Goal: Contribute content: Add original content to the website for others to see

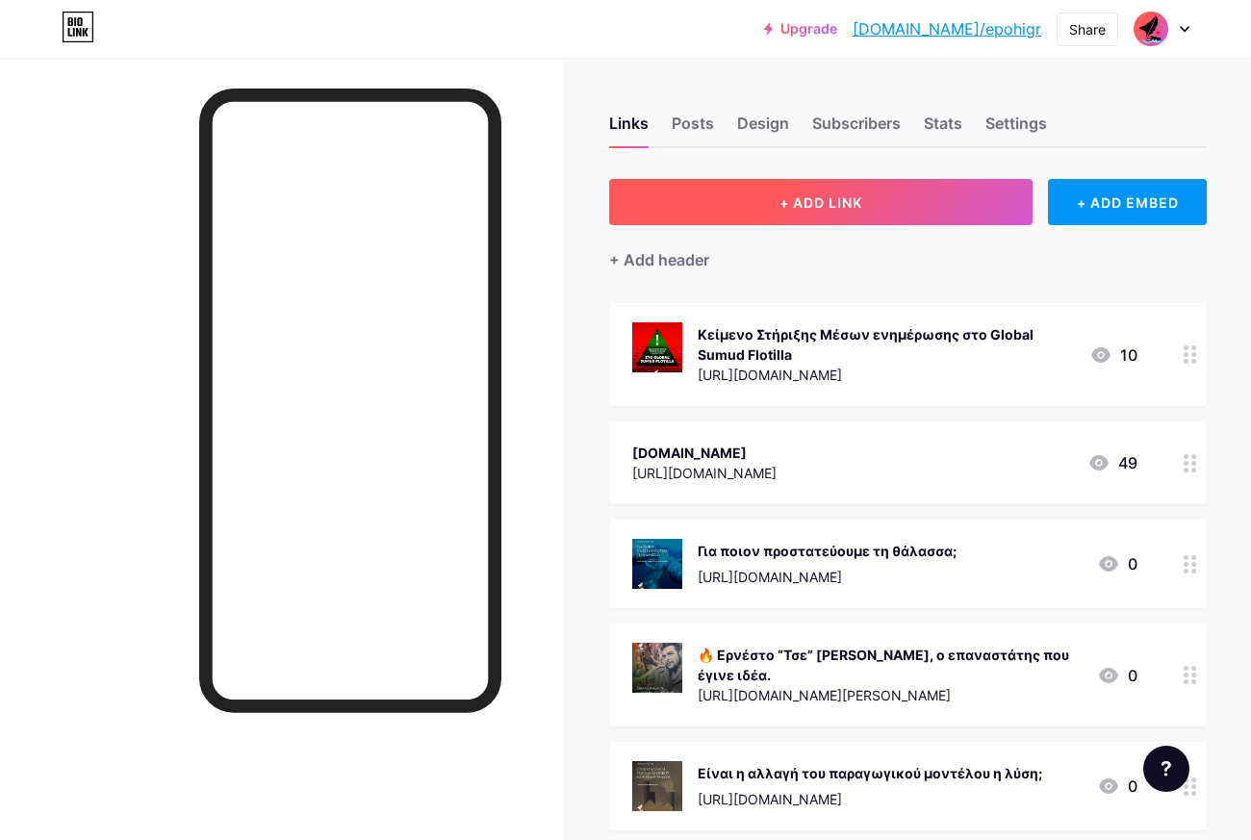
click at [861, 201] on span "+ ADD LINK" at bounding box center [820, 202] width 83 height 16
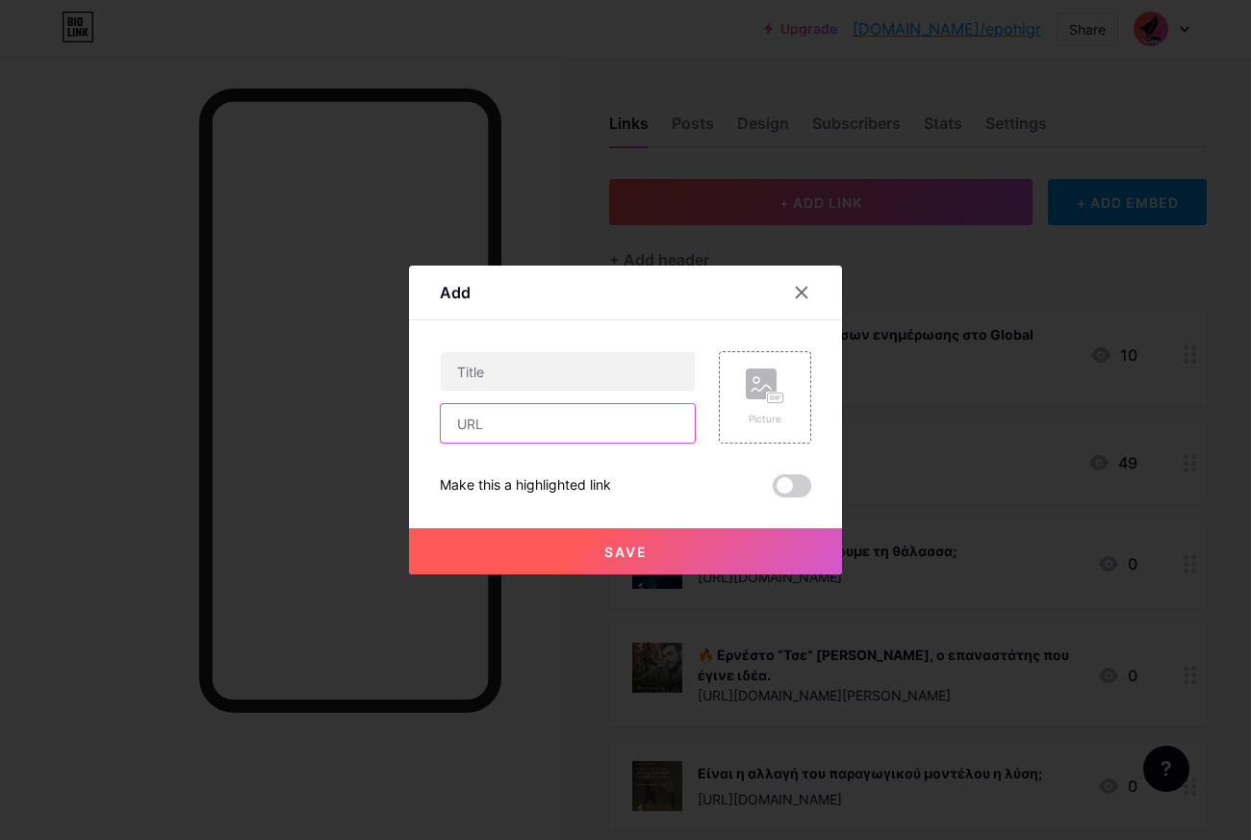
click at [545, 425] on input "text" at bounding box center [568, 423] width 254 height 38
paste input "[URL][DOMAIN_NAME]"
type input "[URL][DOMAIN_NAME]"
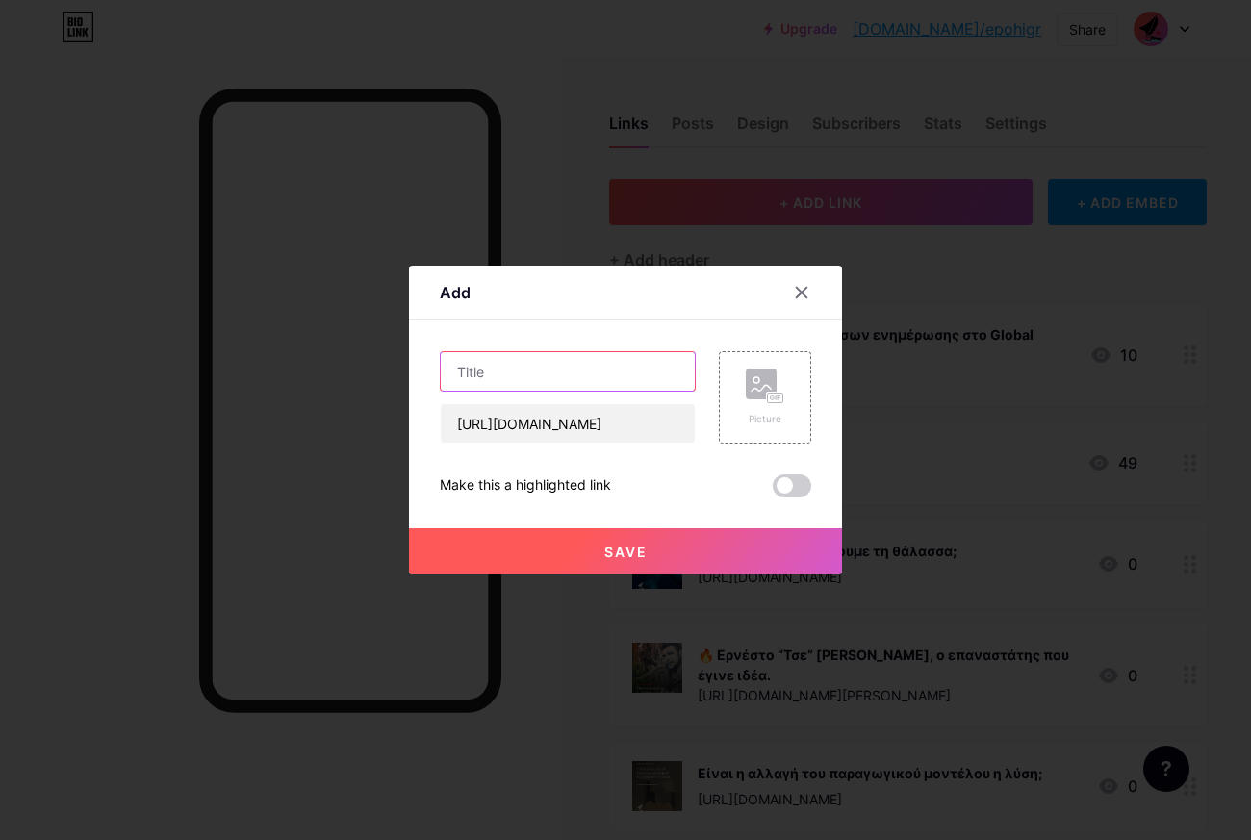
click at [510, 368] on input "text" at bounding box center [568, 371] width 254 height 38
click at [533, 372] on input "text" at bounding box center [568, 371] width 254 height 38
paste input "Πού βαδίζουμε, σύντροφοι;"
type input "Πού βαδίζουμε, σύντροφοι;"
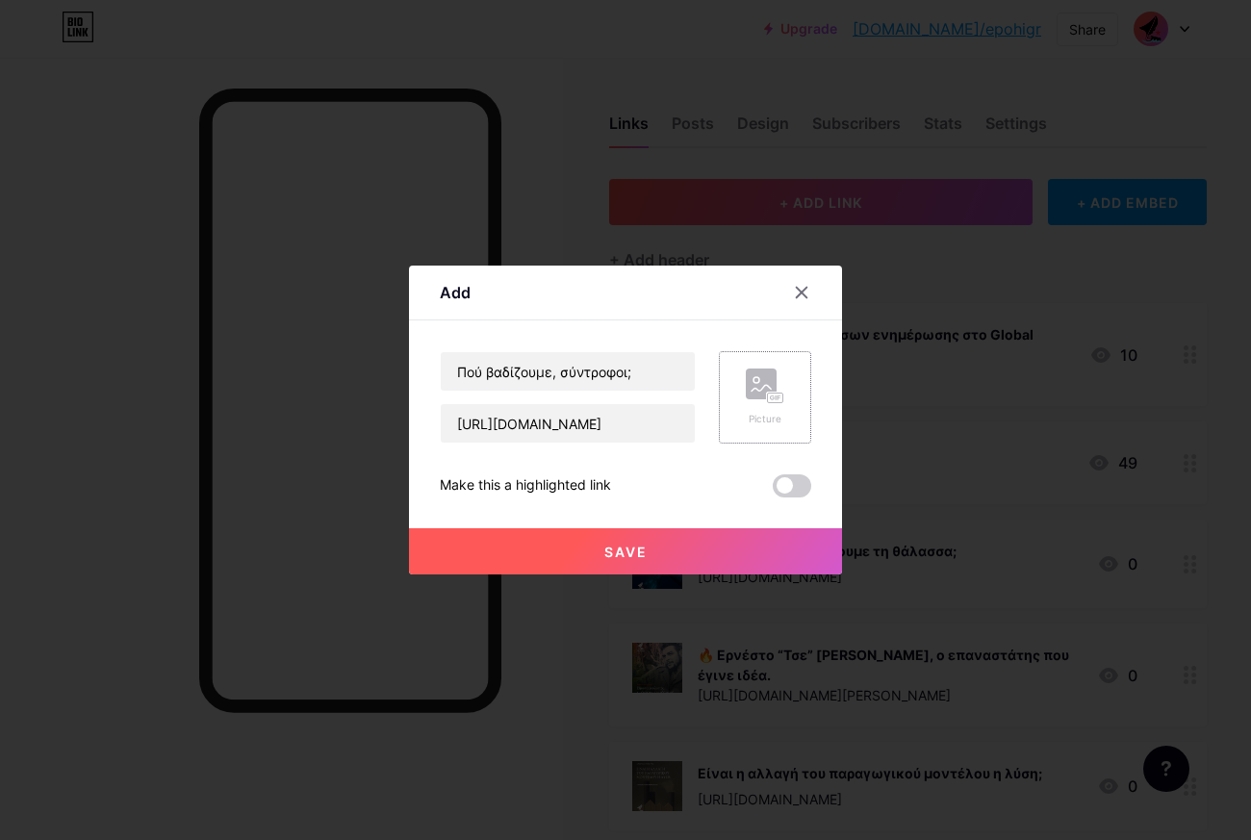
click at [736, 405] on div "Picture" at bounding box center [765, 397] width 92 height 92
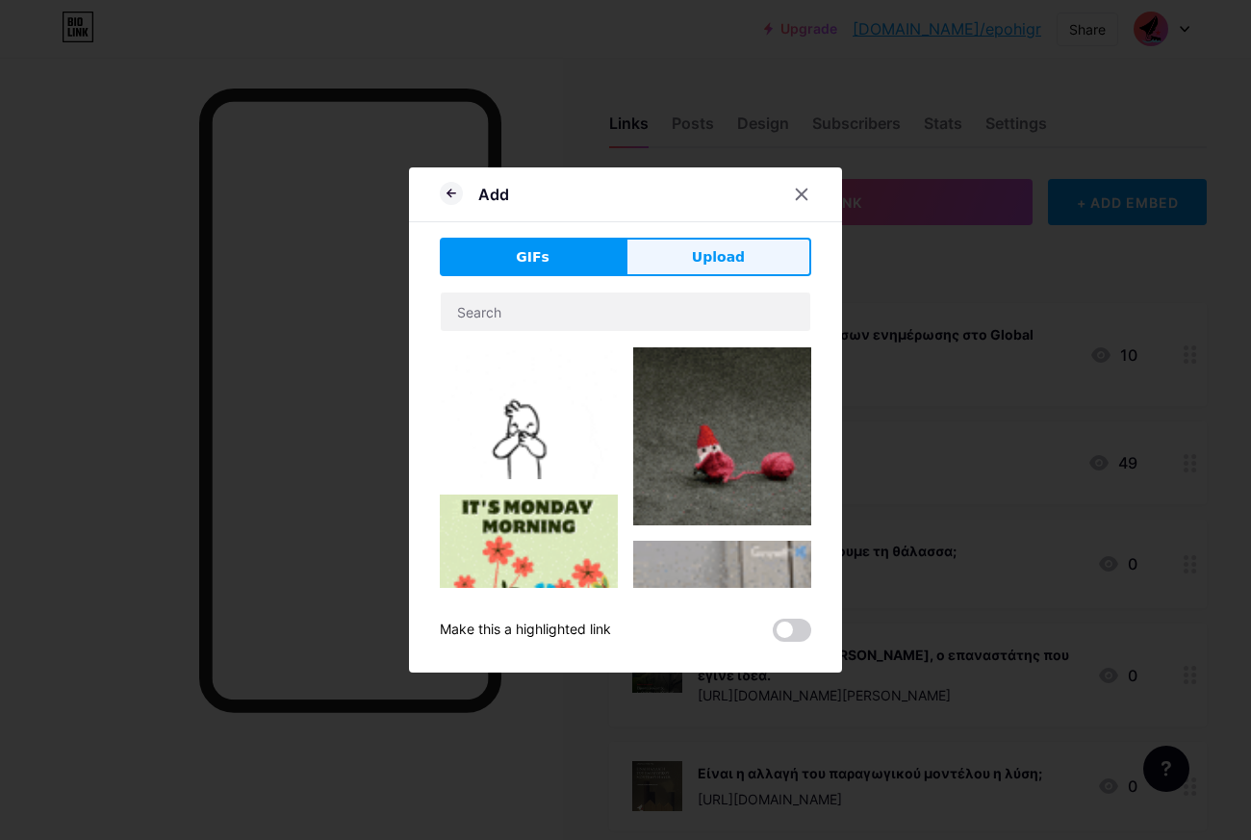
drag, startPoint x: 767, startPoint y: 256, endPoint x: 735, endPoint y: 313, distance: 65.1
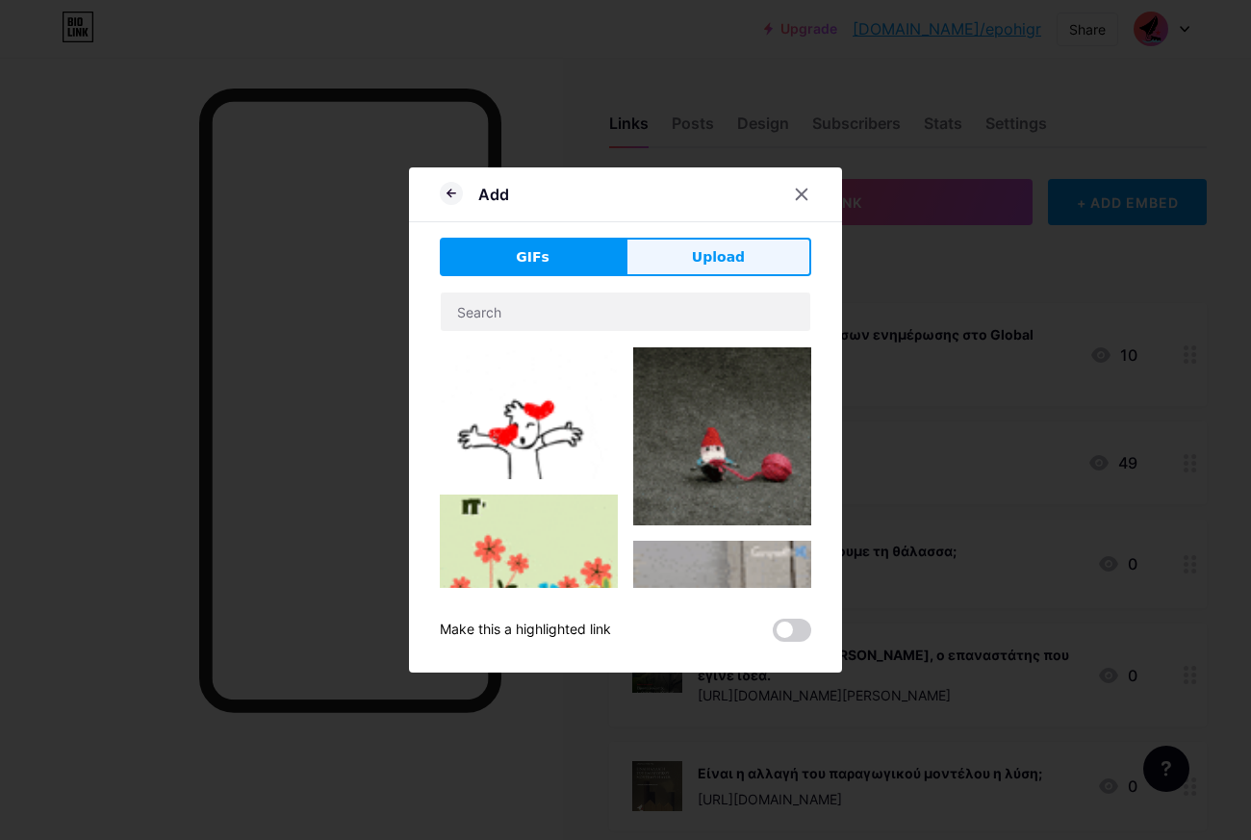
click at [767, 256] on button "Upload" at bounding box center [718, 257] width 186 height 38
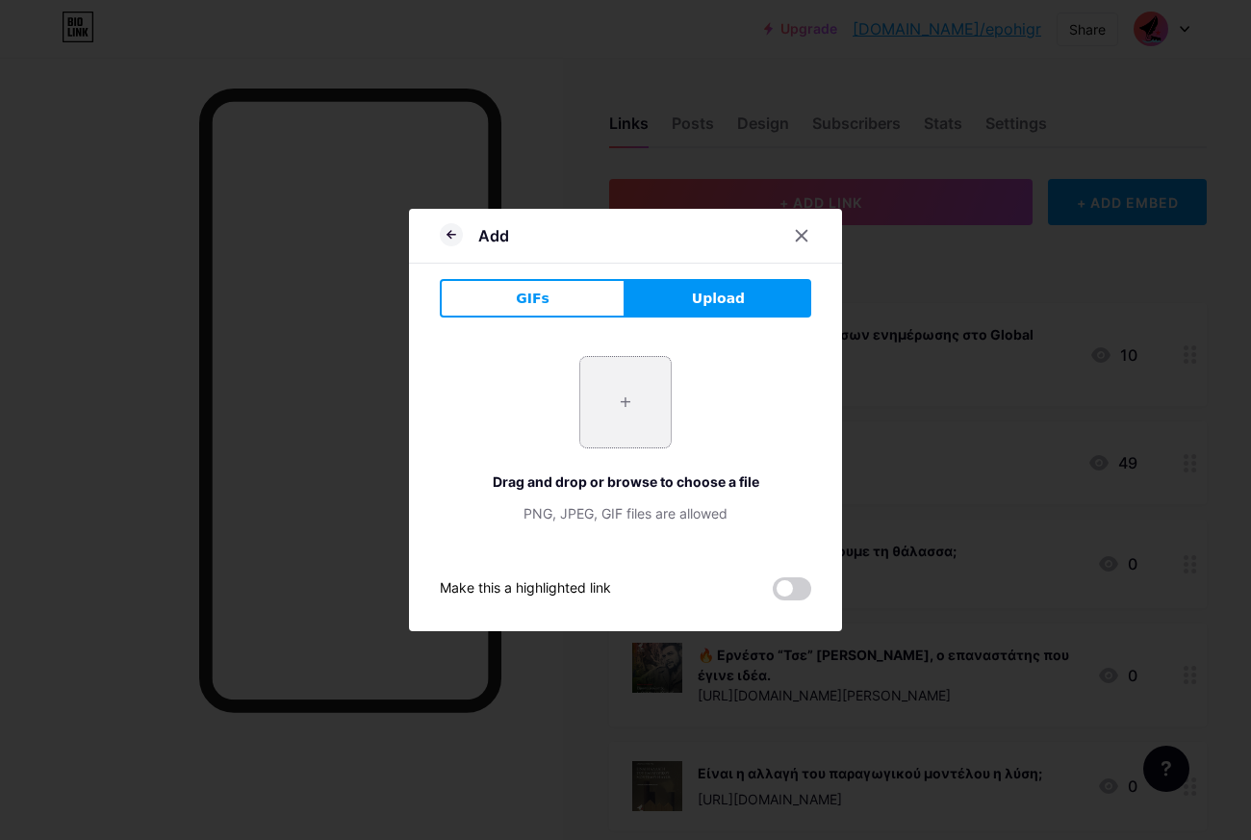
click at [647, 413] on input "file" at bounding box center [625, 402] width 90 height 90
type input "C:\fakepath\sh_13.10.25_1.png"
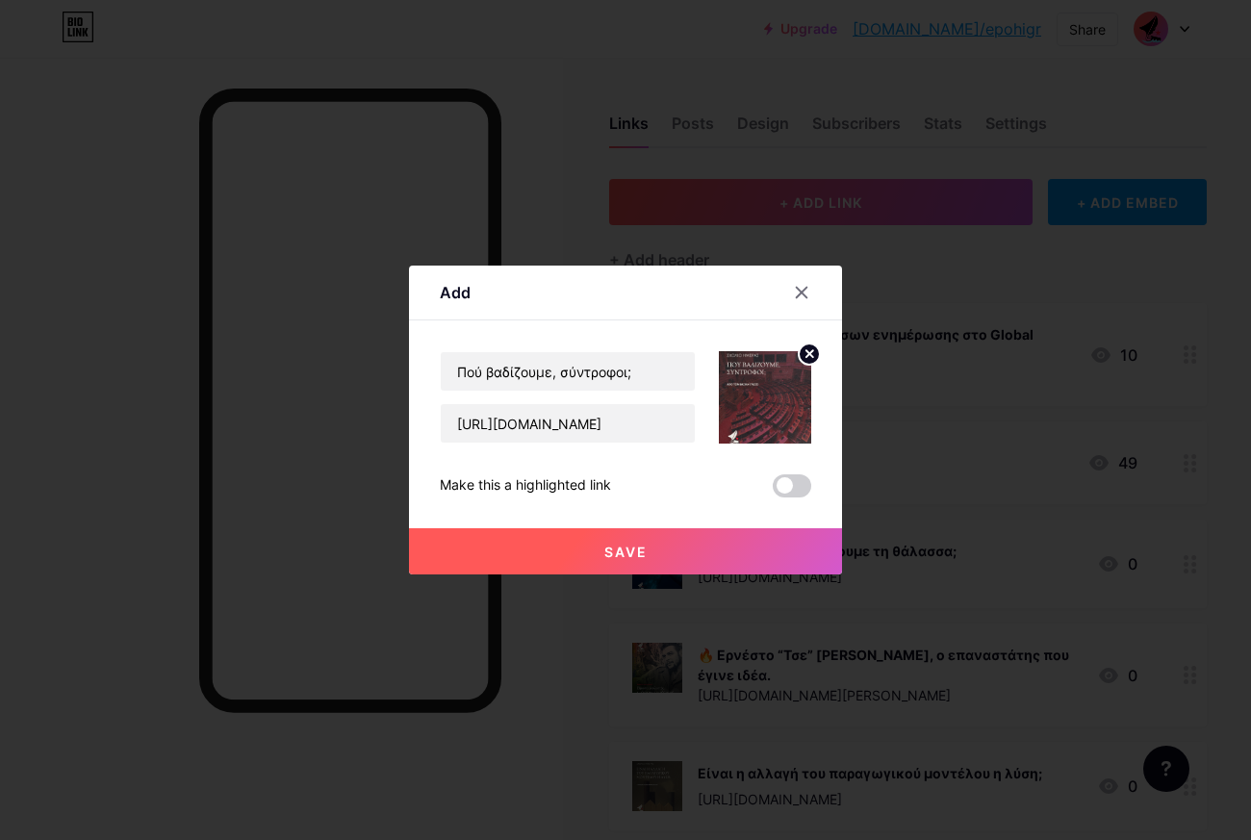
drag, startPoint x: 628, startPoint y: 548, endPoint x: 653, endPoint y: 545, distance: 25.3
click at [628, 548] on span "Save" at bounding box center [625, 552] width 43 height 16
